Goal: Task Accomplishment & Management: Manage account settings

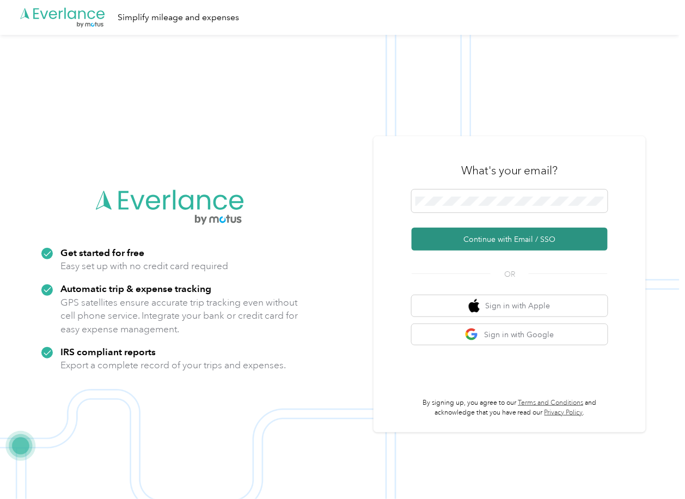
click at [455, 236] on button "Continue with Email / SSO" at bounding box center [510, 239] width 196 height 23
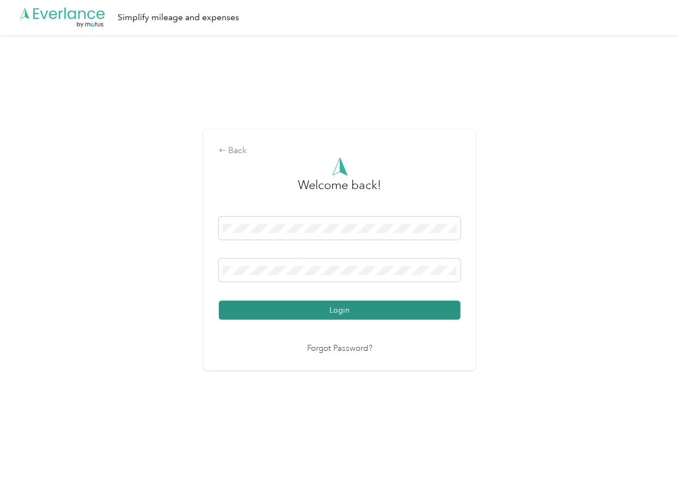
click at [255, 306] on button "Login" at bounding box center [340, 310] width 242 height 19
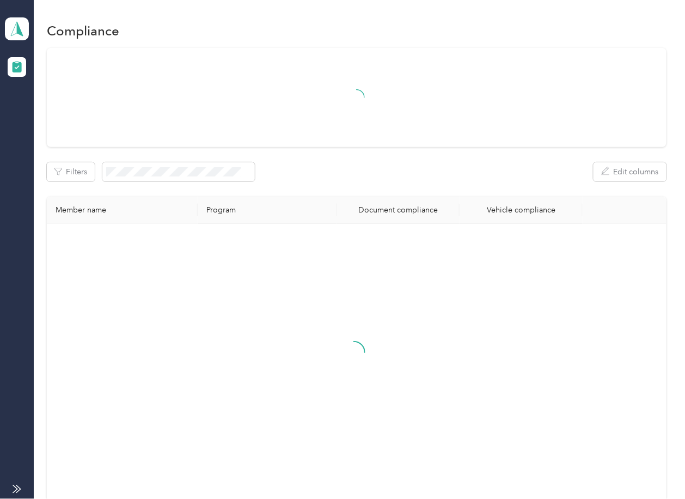
click at [381, 154] on div "Filters Edit columns Member name Program Document compliance Vehicle compliance" at bounding box center [356, 274] width 619 height 453
click at [21, 27] on icon at bounding box center [17, 28] width 16 height 15
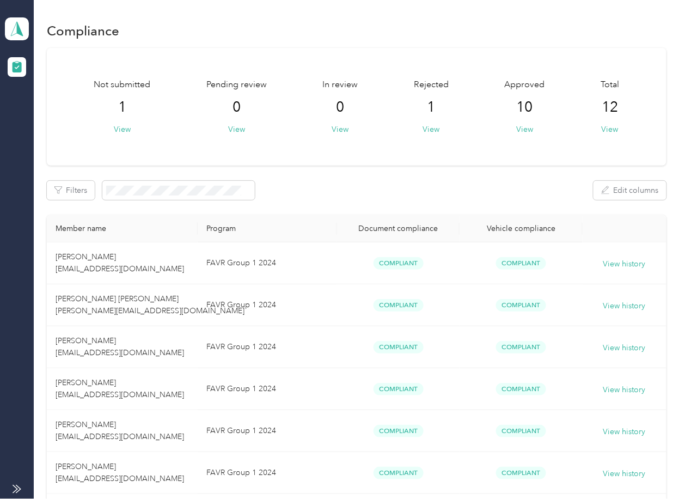
click at [45, 112] on div "Log out" at bounding box center [35, 112] width 42 height 11
